Goal: Information Seeking & Learning: Learn about a topic

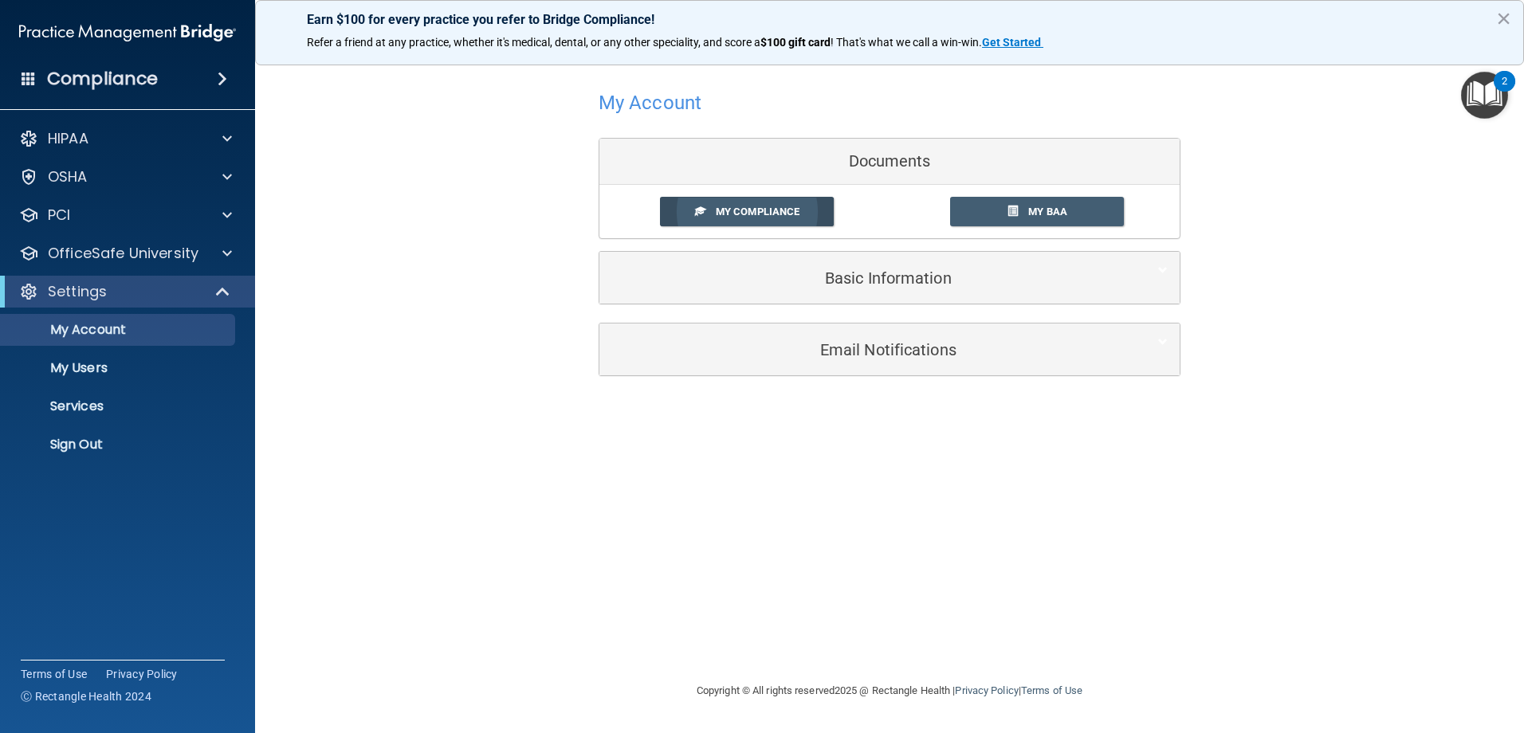
click at [732, 210] on span "My Compliance" at bounding box center [758, 212] width 84 height 12
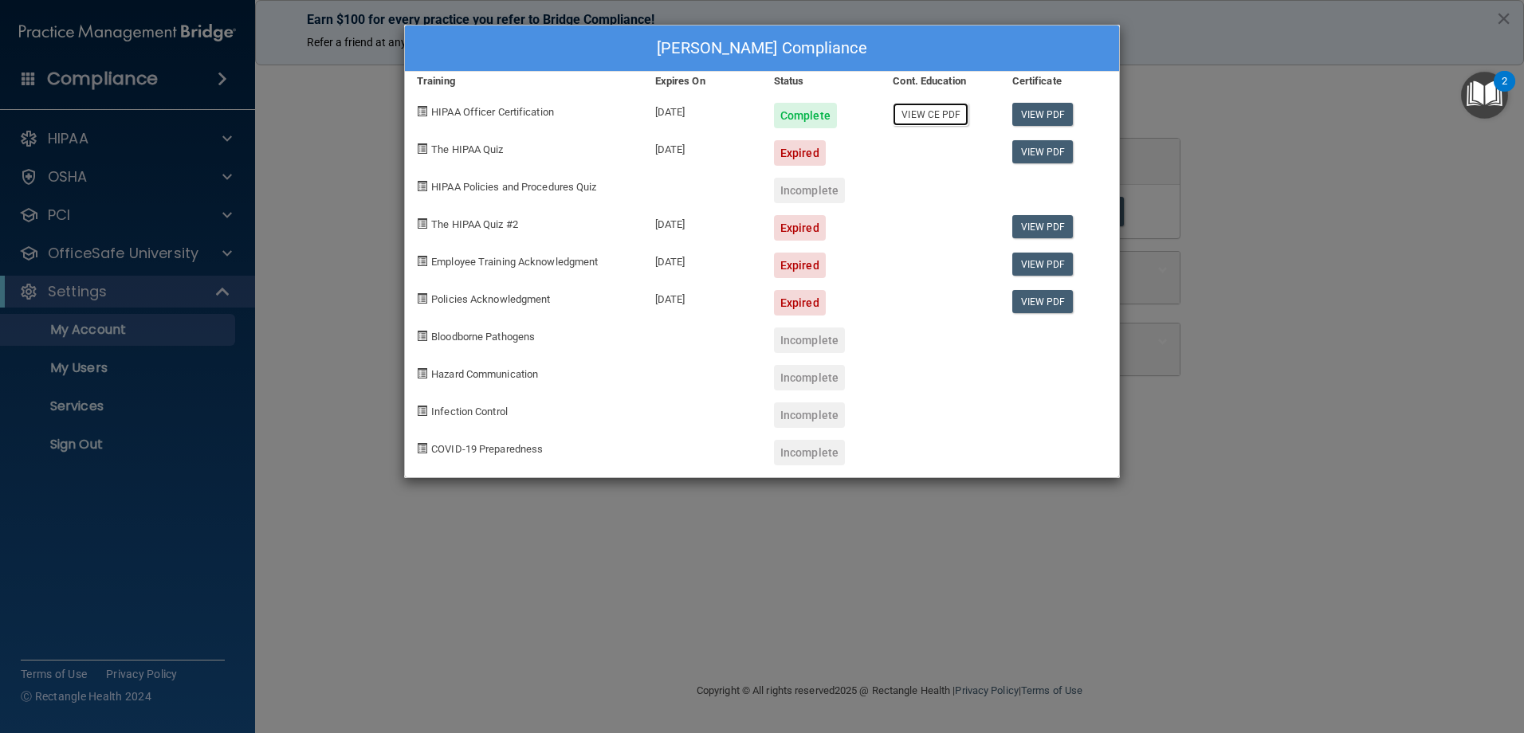
click at [933, 117] on link "View CE PDF" at bounding box center [930, 114] width 76 height 23
click at [421, 333] on span at bounding box center [422, 336] width 10 height 10
click at [426, 300] on span at bounding box center [422, 298] width 10 height 10
click at [1041, 152] on link "View PDF" at bounding box center [1042, 151] width 61 height 23
click at [800, 343] on div "Incomplete" at bounding box center [809, 340] width 71 height 25
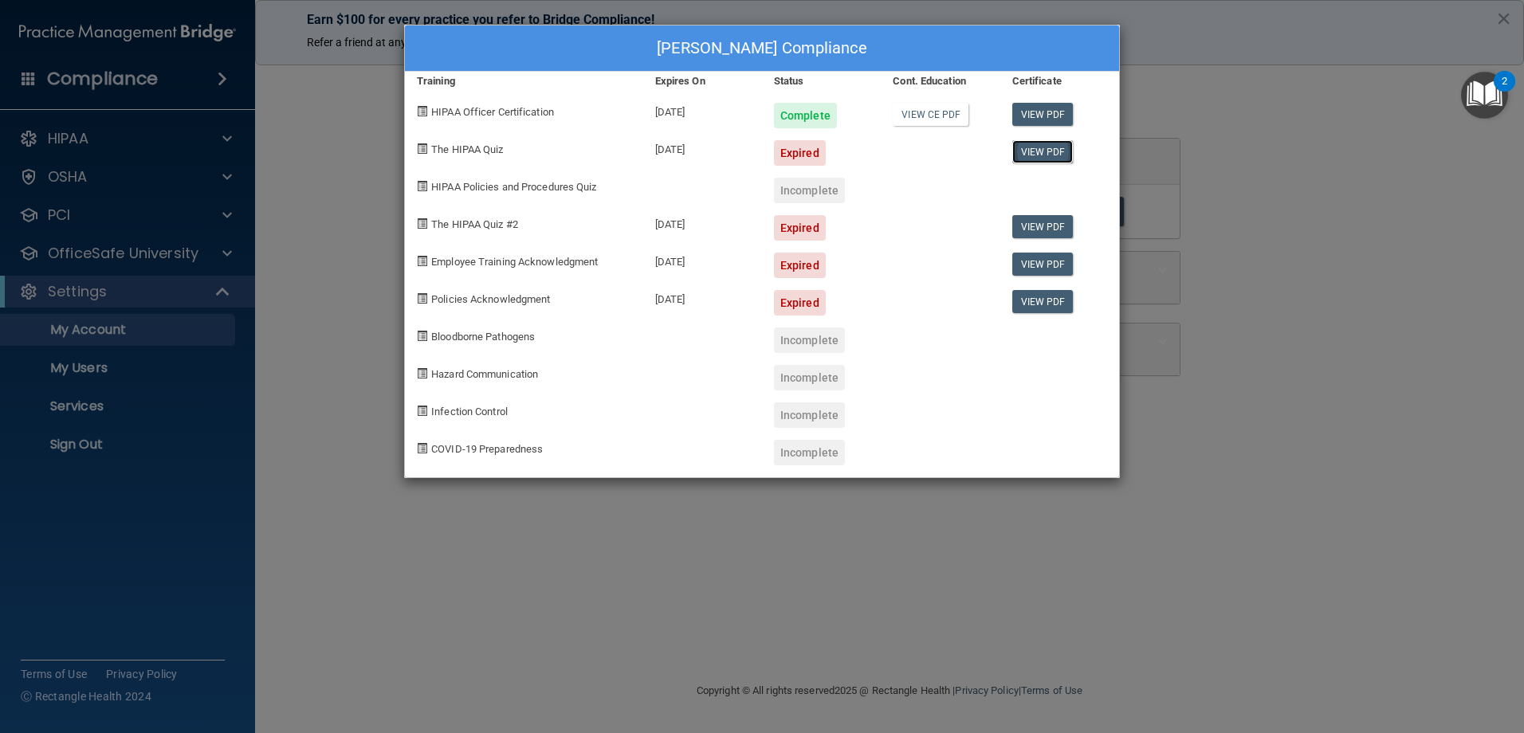
click at [1030, 150] on link "View PDF" at bounding box center [1042, 151] width 61 height 23
